Goal: Check status

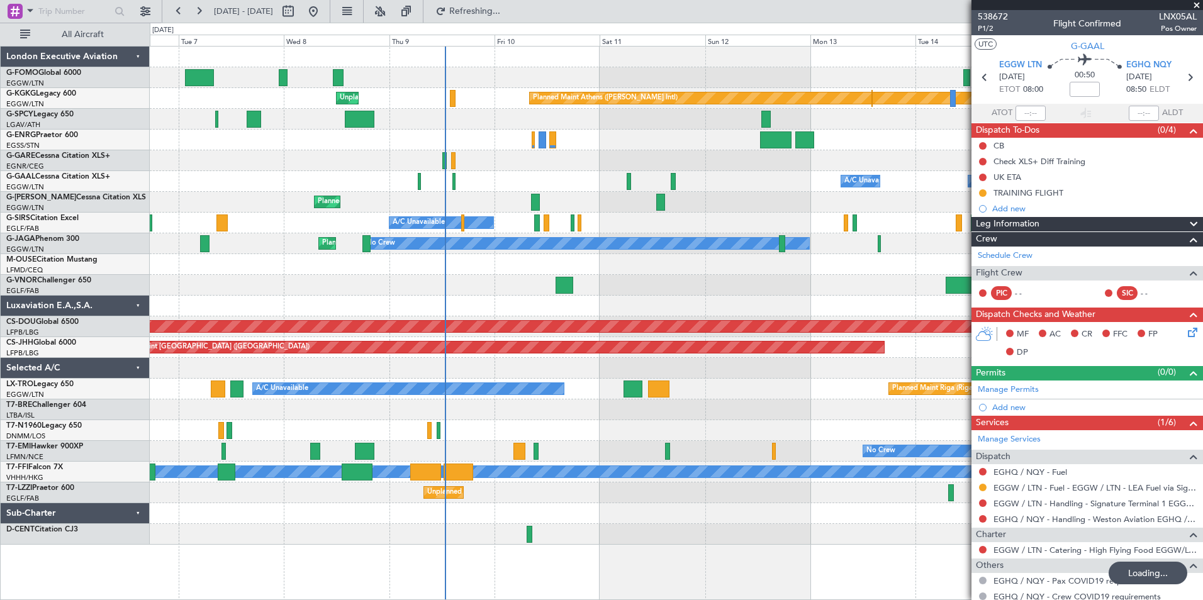
scroll to position [40, 0]
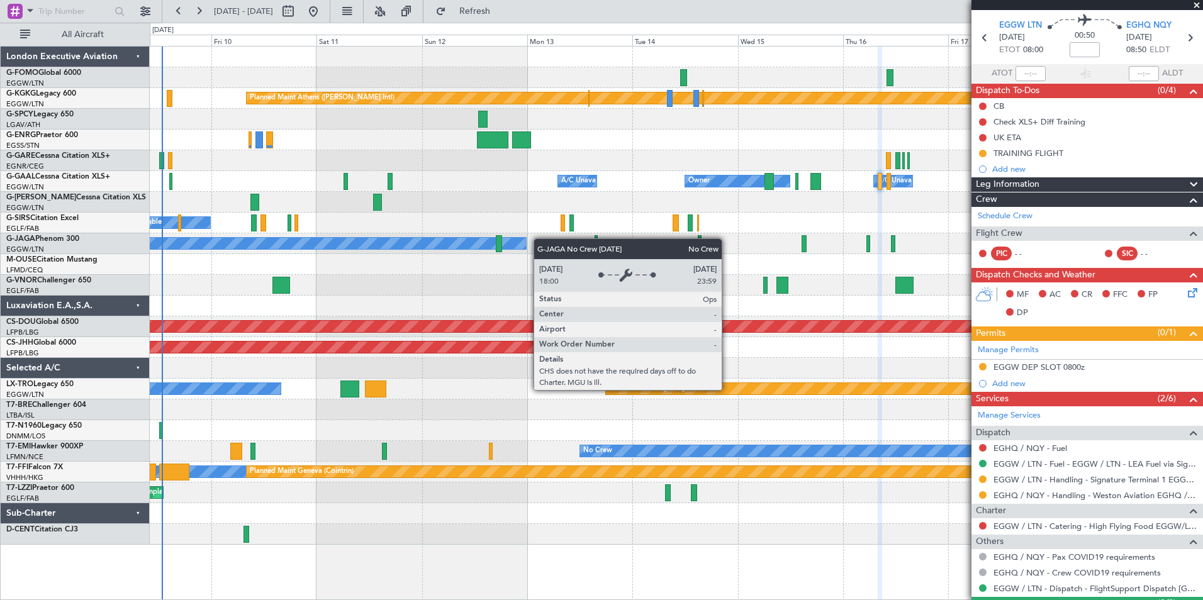
click at [486, 248] on div "Planned Maint Athens ([PERSON_NAME] Intl) Unplanned Maint [GEOGRAPHIC_DATA] (At…" at bounding box center [676, 296] width 1053 height 498
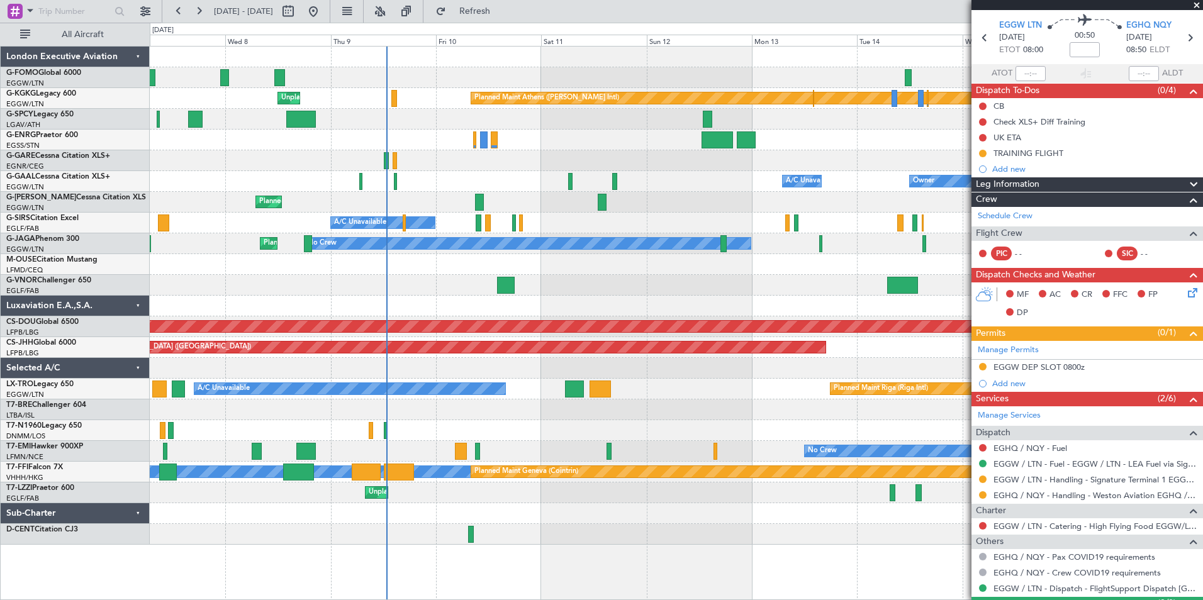
click at [485, 174] on div "Planned Maint Athens ([PERSON_NAME] Intl) Unplanned Maint [GEOGRAPHIC_DATA] (At…" at bounding box center [676, 296] width 1053 height 498
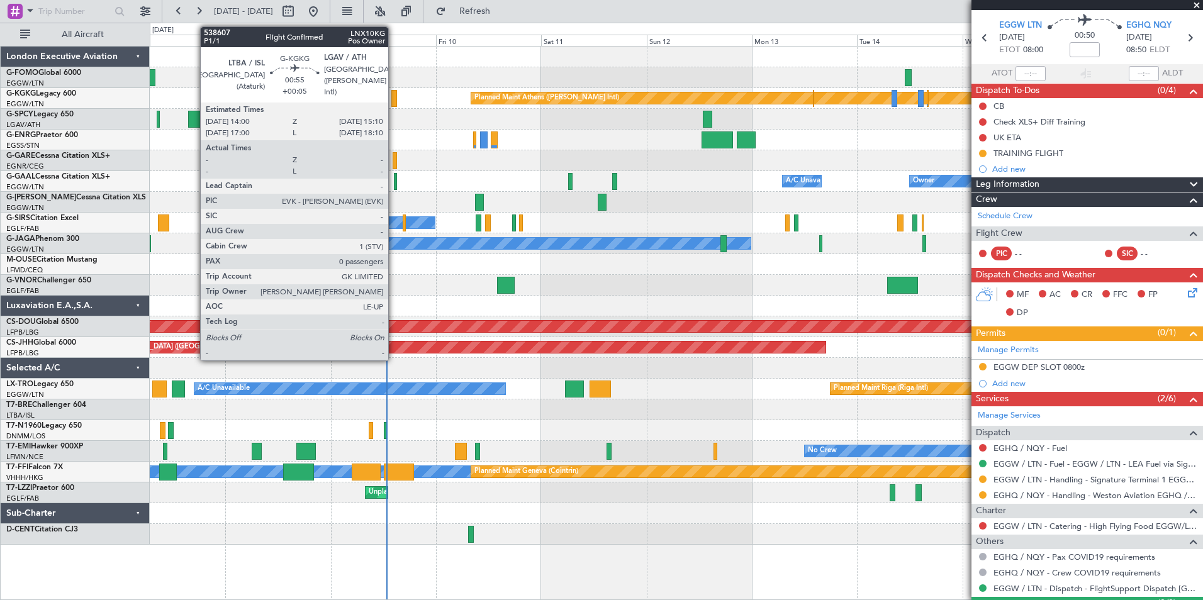
click at [394, 98] on div at bounding box center [394, 98] width 6 height 17
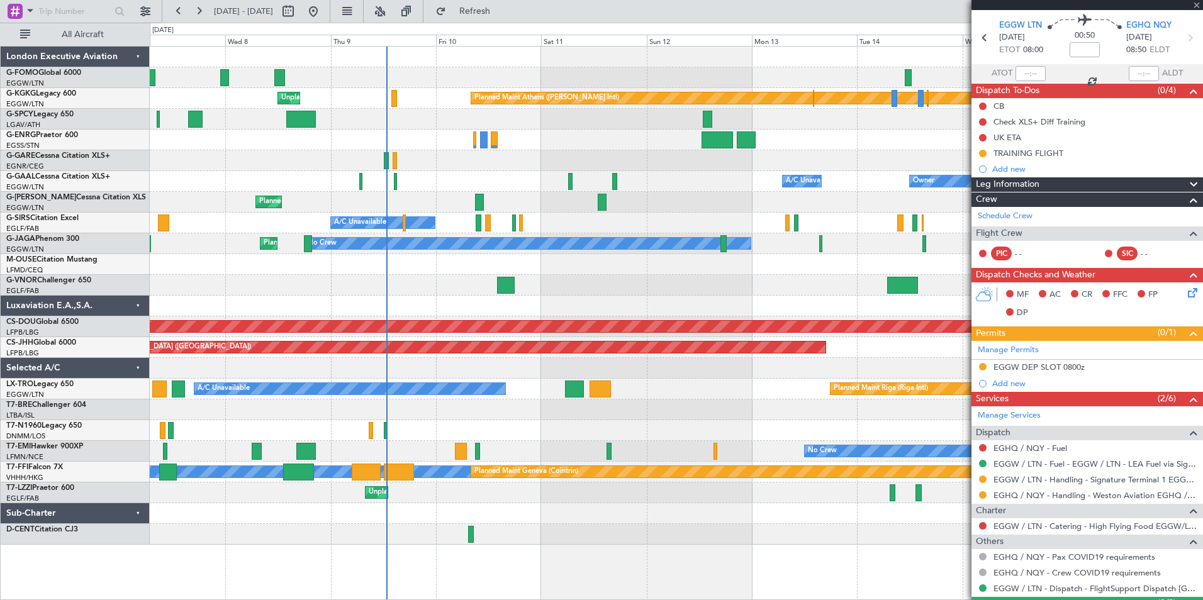
type input "+00:05"
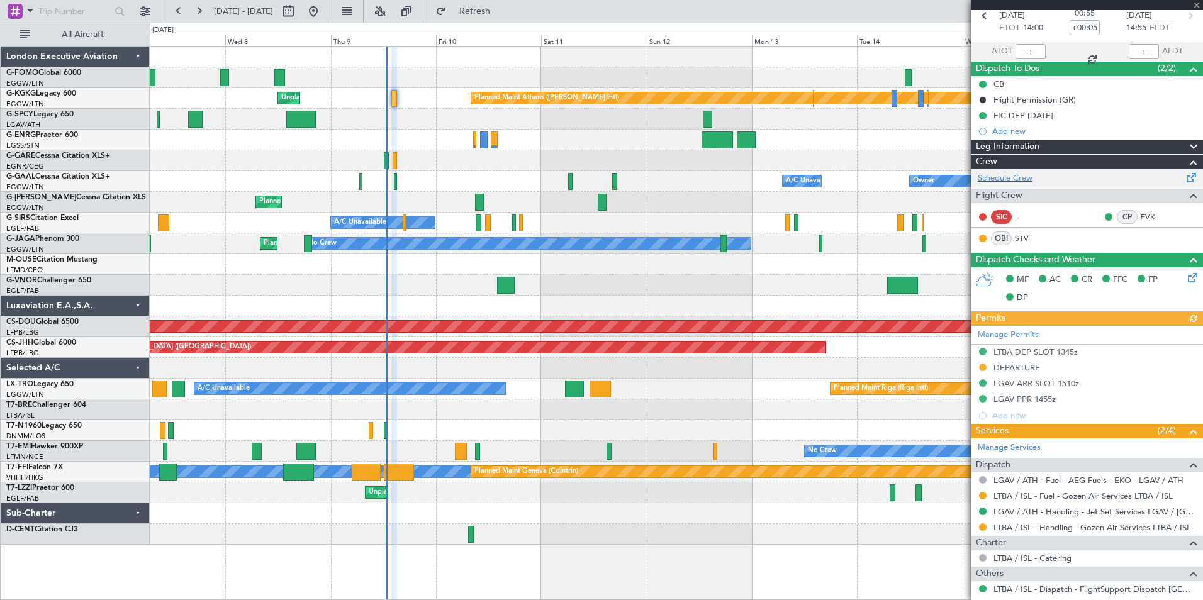
scroll to position [63, 0]
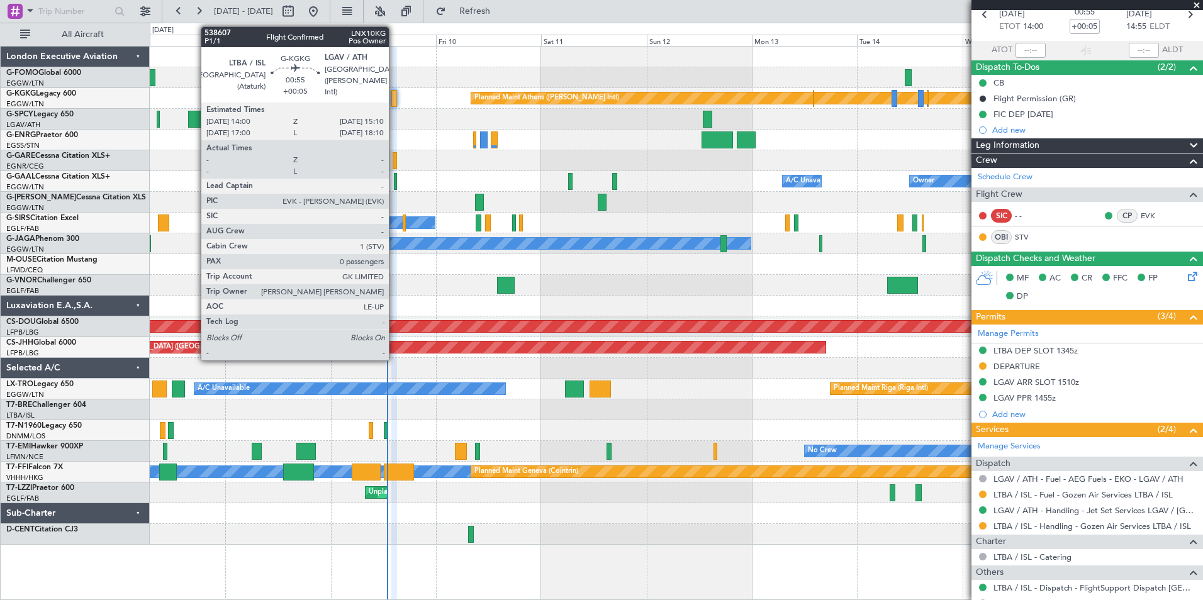
click at [394, 103] on div at bounding box center [394, 98] width 6 height 17
click at [390, 105] on div "Planned Maint Athens ([PERSON_NAME] Intl) Unplanned Maint [GEOGRAPHIC_DATA] (At…" at bounding box center [676, 98] width 1053 height 21
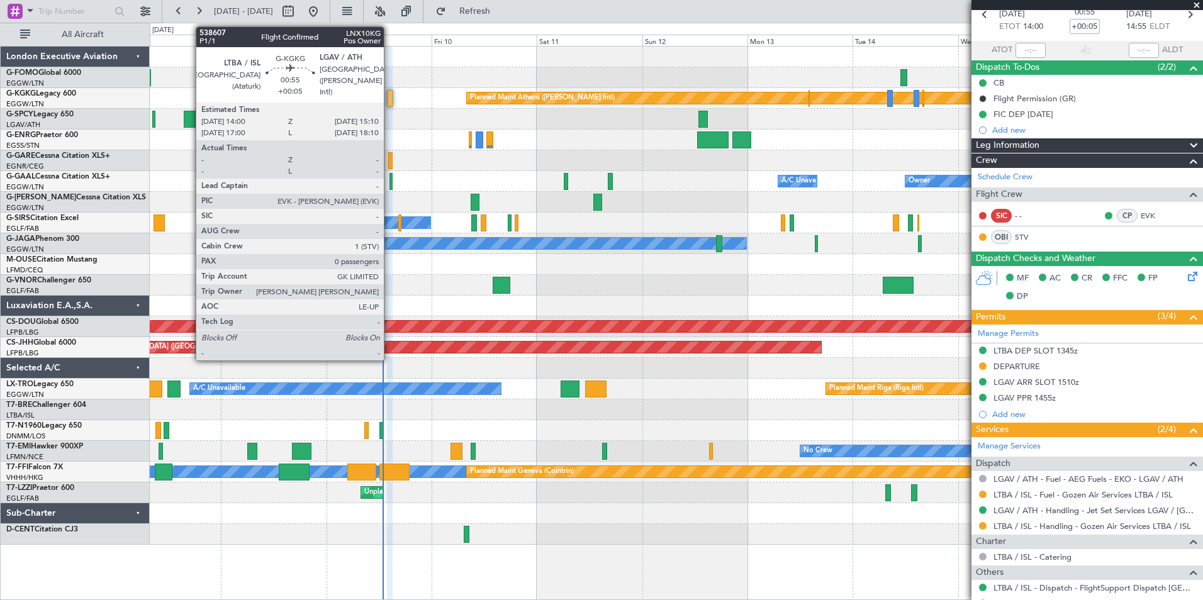
click at [389, 99] on div at bounding box center [390, 98] width 6 height 17
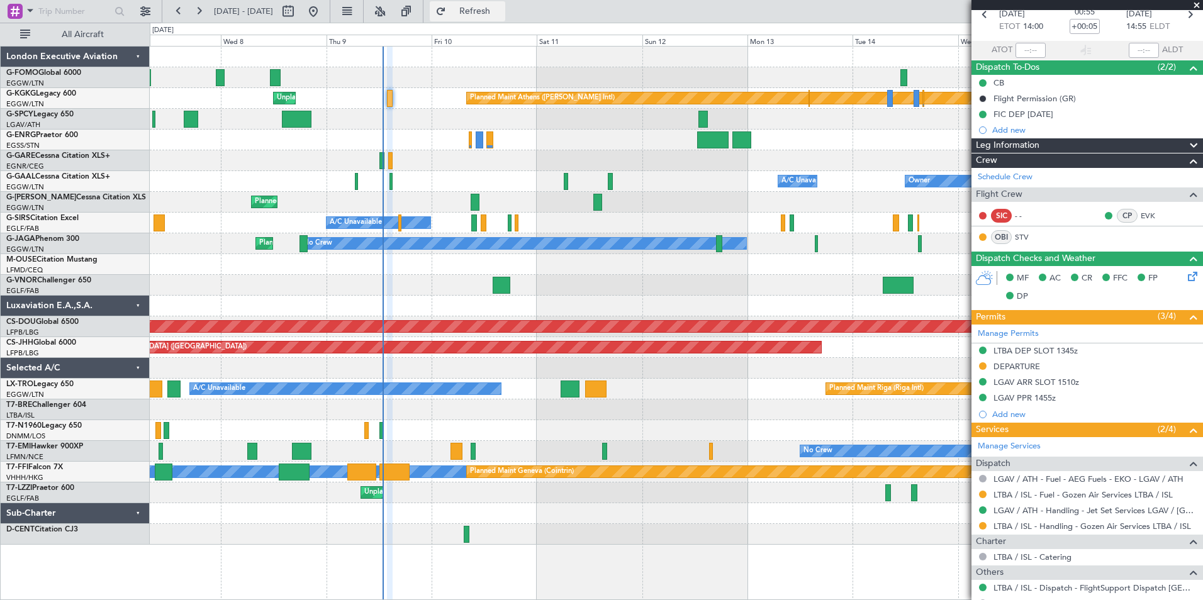
click at [501, 7] on span "Refresh" at bounding box center [475, 11] width 53 height 9
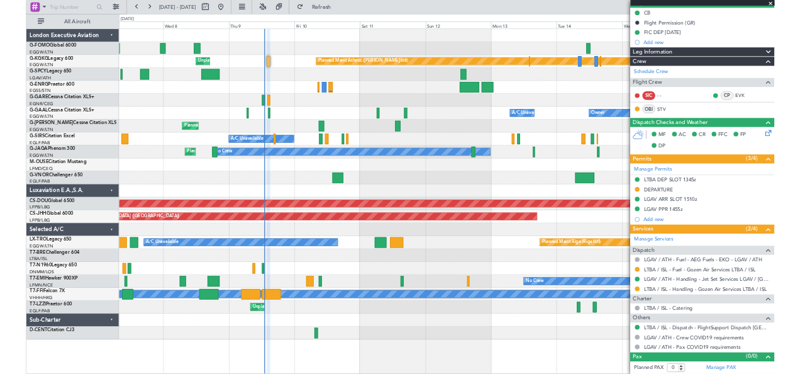
scroll to position [0, 0]
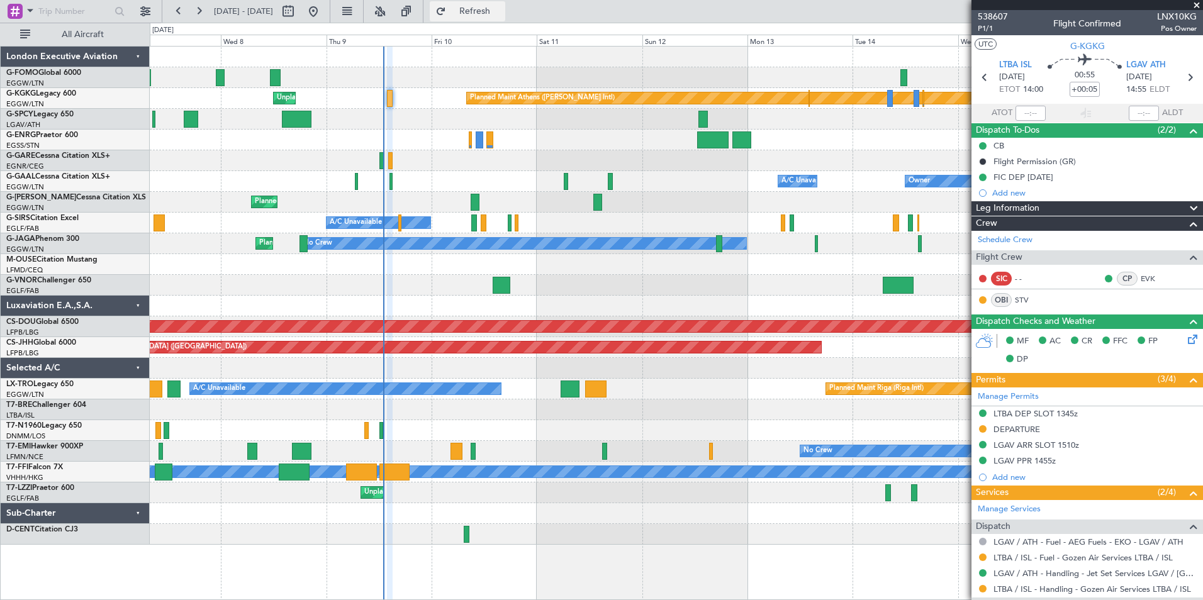
click at [505, 18] on button "Refresh" at bounding box center [467, 11] width 75 height 20
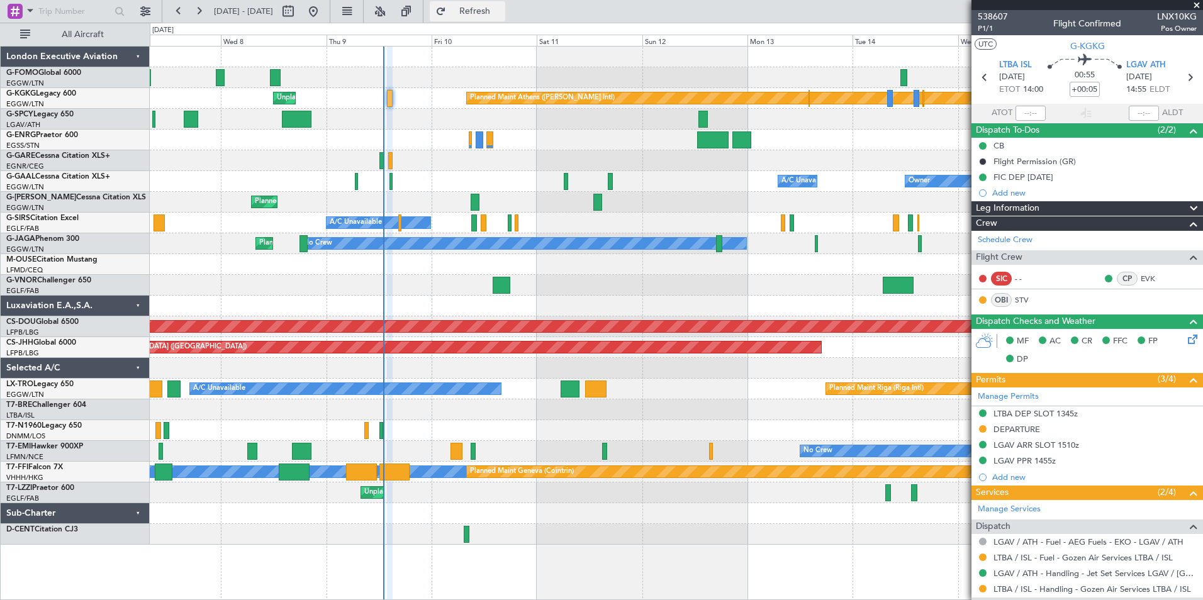
click at [505, 1] on fb-refresh-button "Refresh" at bounding box center [467, 11] width 88 height 23
click at [501, 7] on span "Refresh" at bounding box center [475, 11] width 53 height 9
click at [880, 144] on div at bounding box center [676, 140] width 1053 height 21
